Goal: Transaction & Acquisition: Download file/media

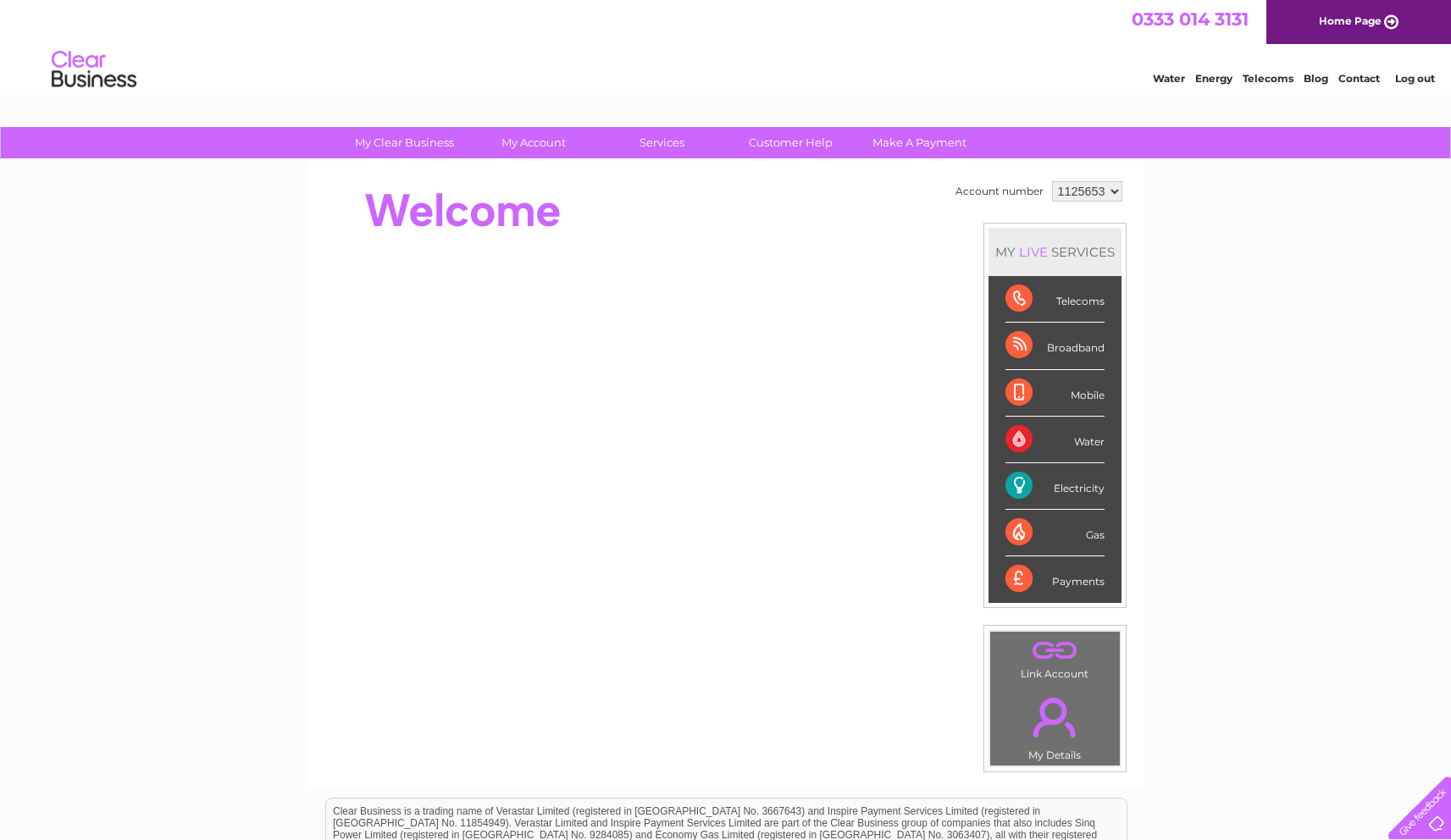
click at [1109, 191] on select "1125653 1125654 1139384" at bounding box center [1087, 191] width 70 height 20
click at [1052, 181] on select "1125653 1125654 1139384" at bounding box center [1087, 191] width 70 height 20
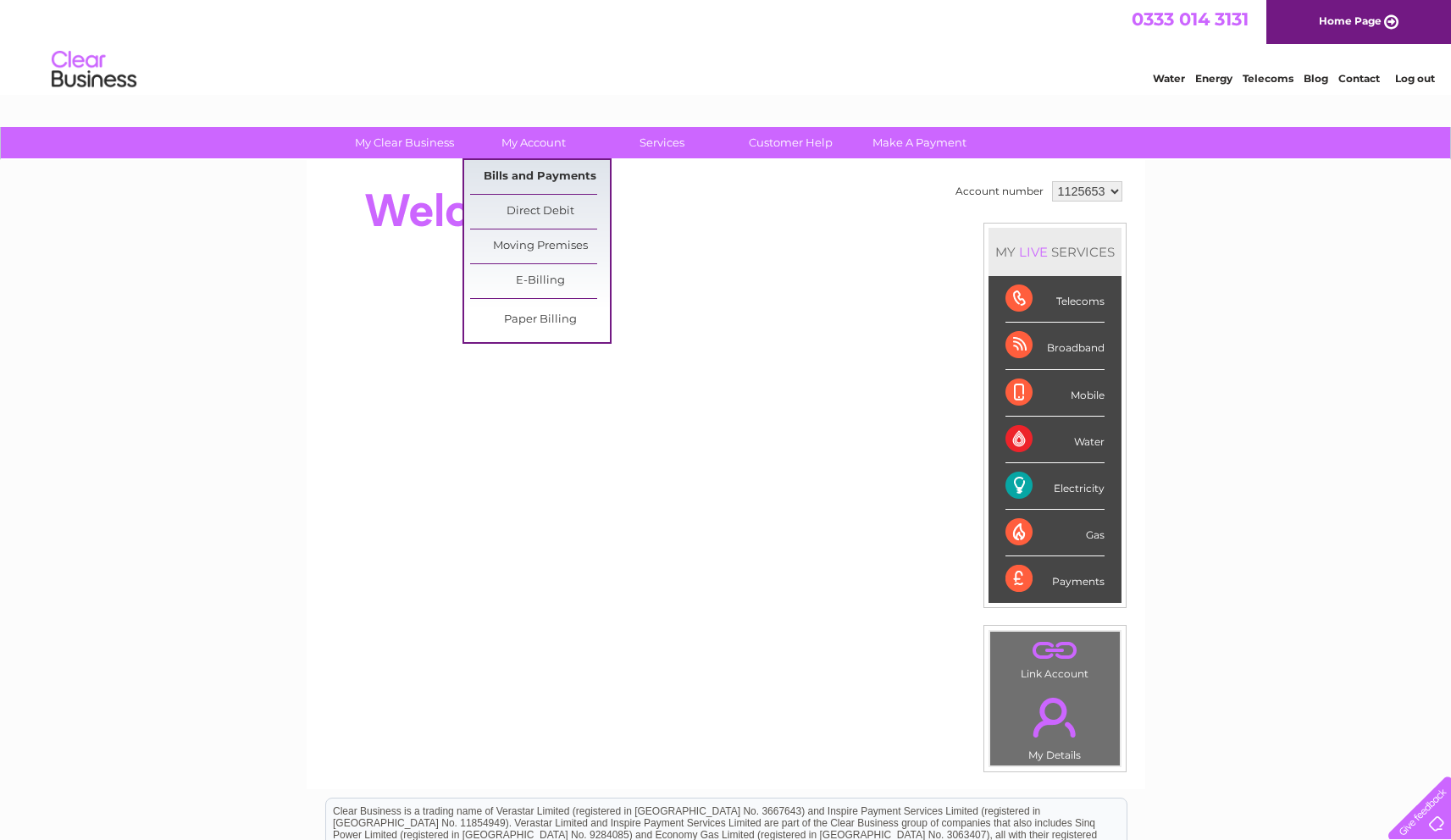
click at [546, 178] on link "Bills and Payments" at bounding box center [541, 177] width 140 height 34
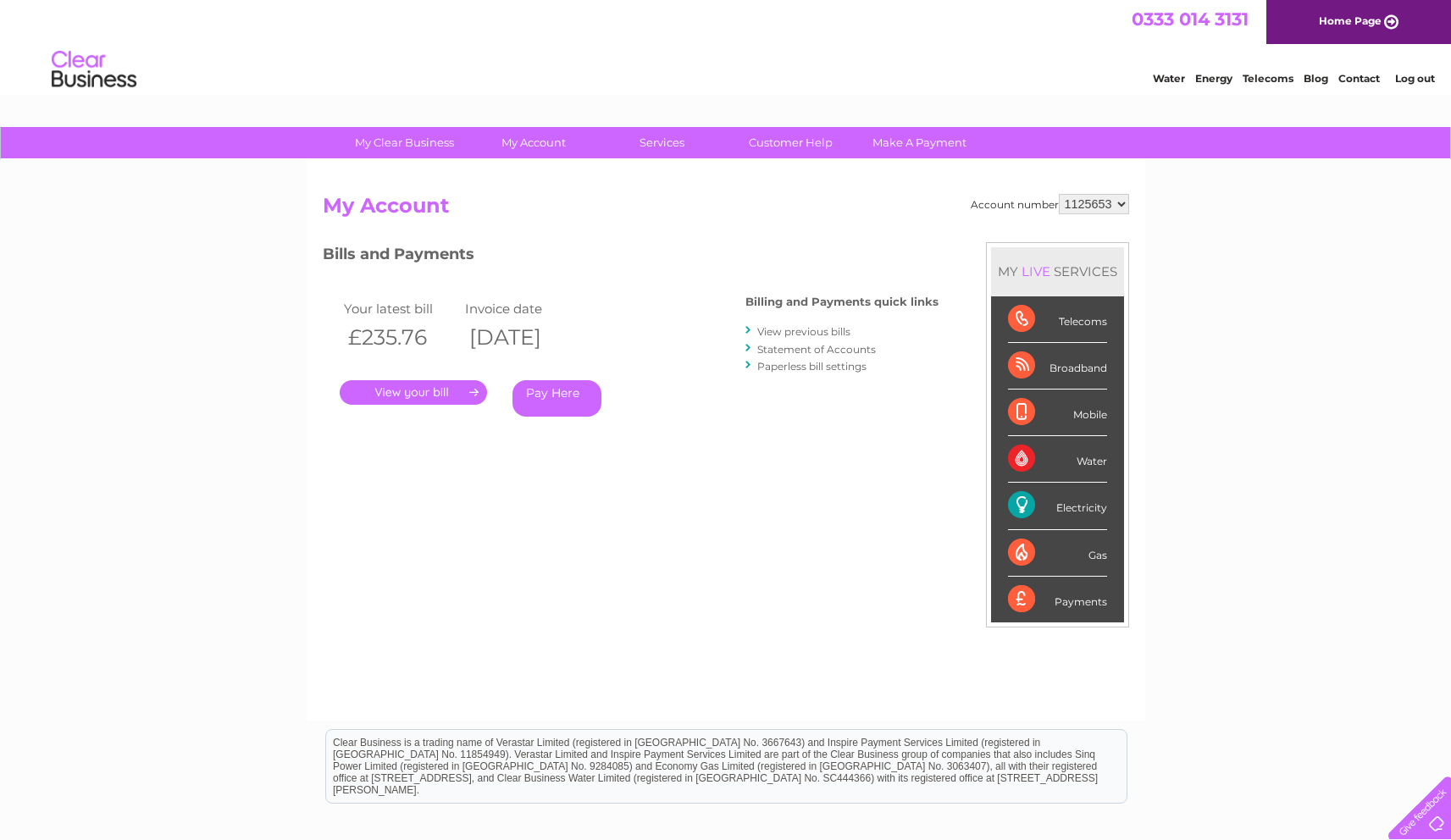
click at [421, 388] on link "." at bounding box center [414, 392] width 147 height 25
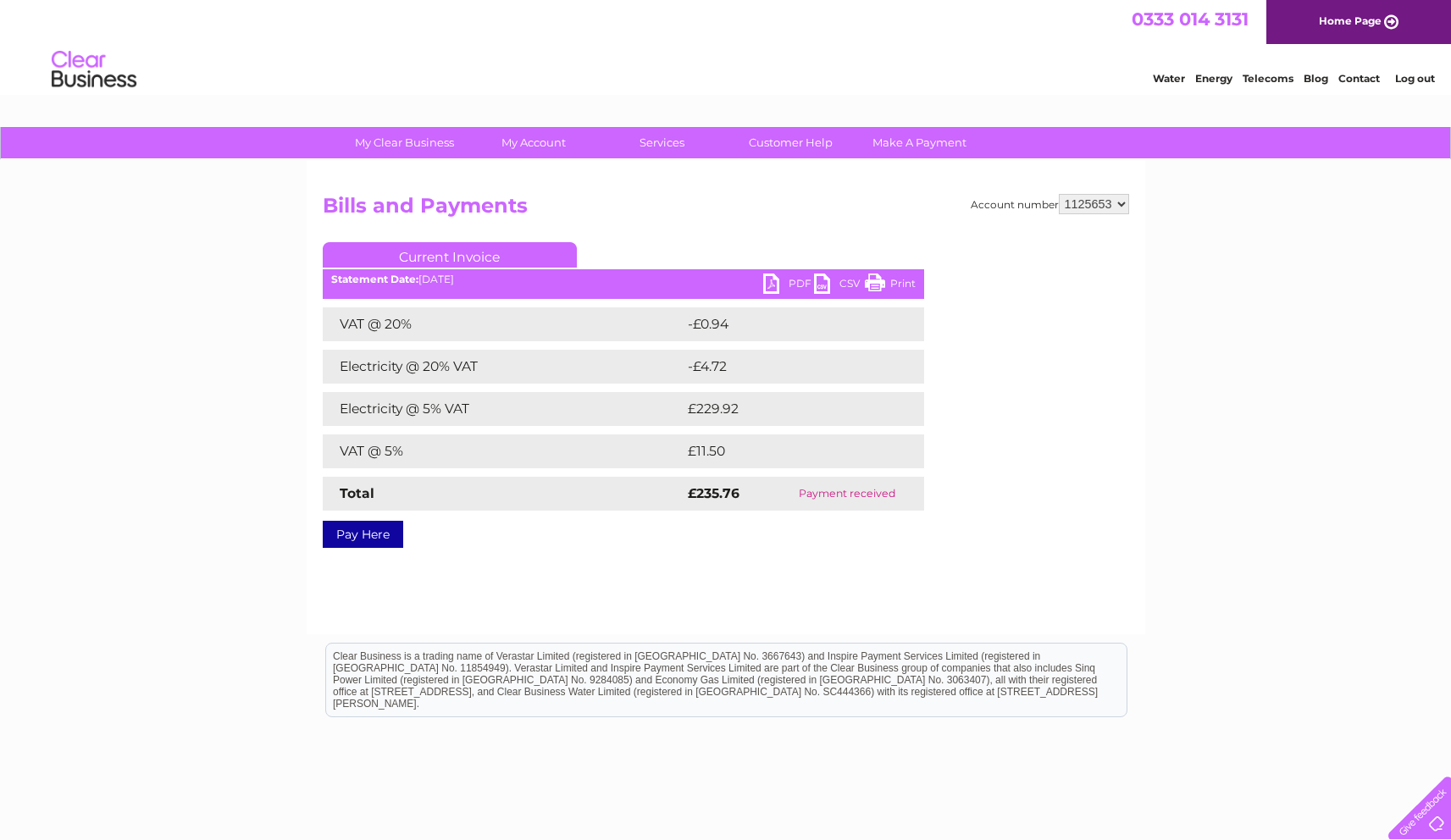
click at [797, 283] on link "PDF" at bounding box center [789, 286] width 51 height 25
